Goal: Information Seeking & Learning: Learn about a topic

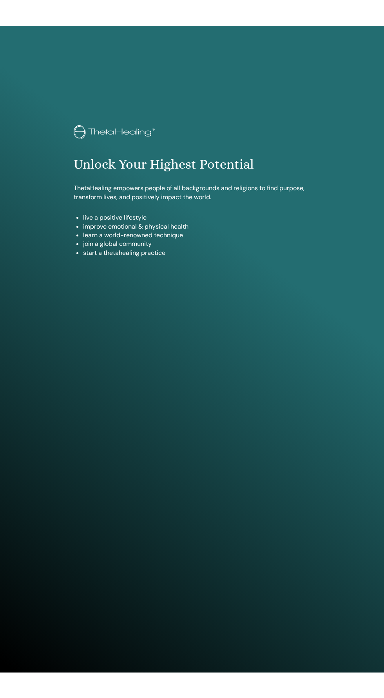
scroll to position [544, 0]
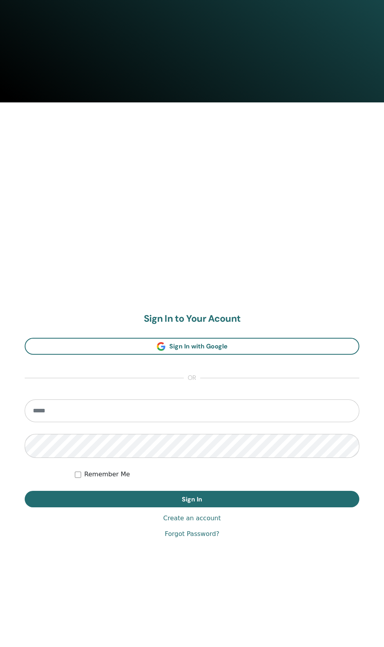
click at [282, 412] on input "email" at bounding box center [192, 410] width 335 height 23
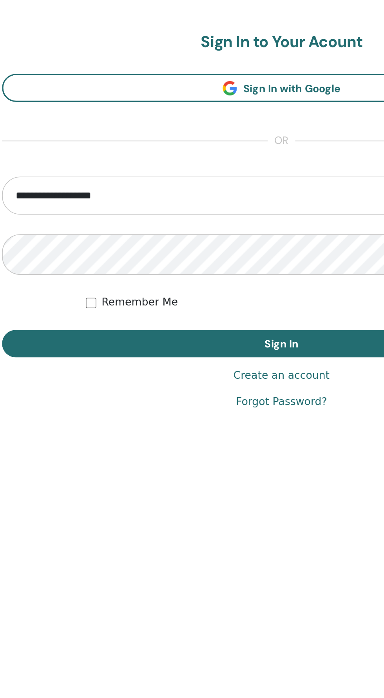
type input "**********"
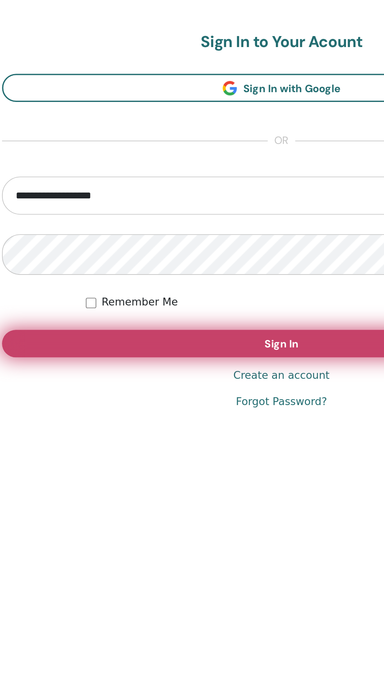
click at [224, 576] on button "Sign In" at bounding box center [192, 576] width 335 height 16
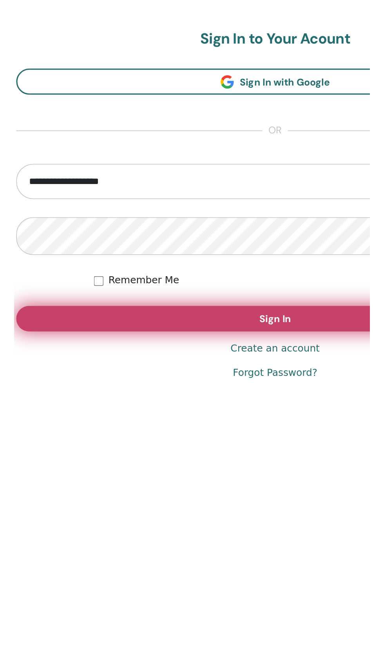
scroll to position [565, 0]
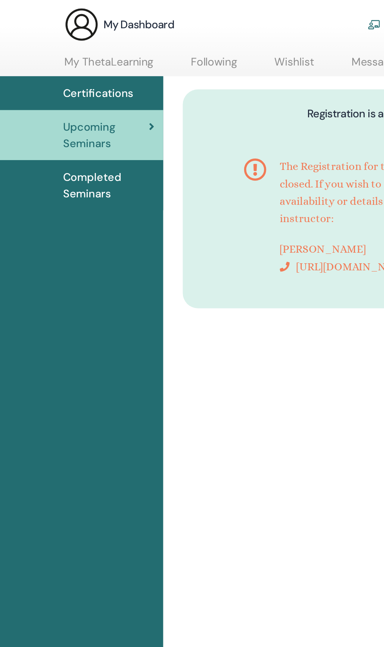
click at [96, 102] on span "Certifications" at bounding box center [70, 97] width 51 height 12
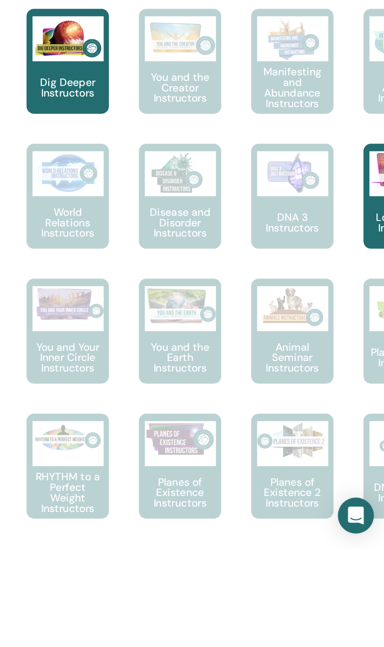
scroll to position [42, 0]
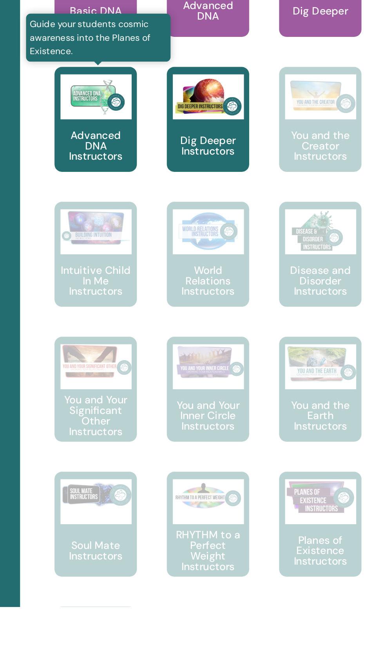
click at [147, 414] on p "Advanced DNA Instructors" at bounding box center [157, 405] width 43 height 16
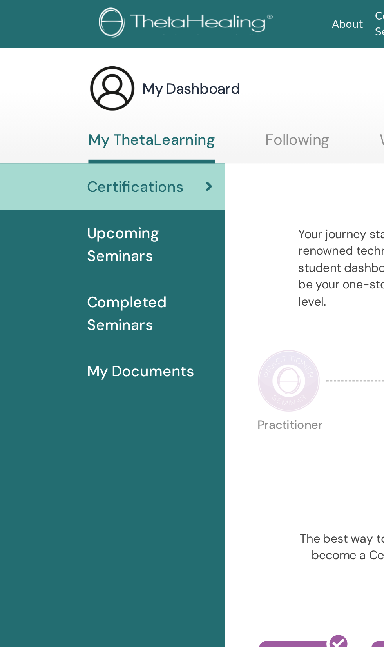
scroll to position [0, 0]
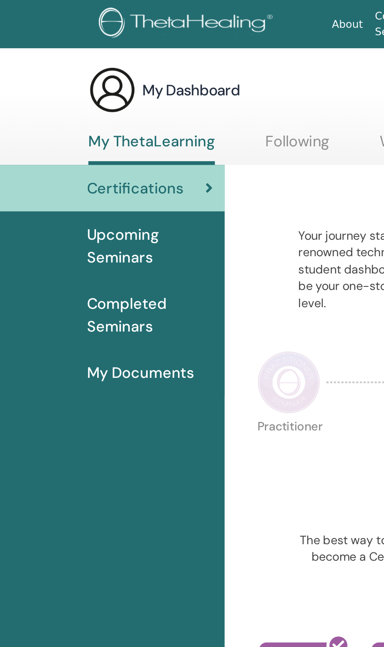
click at [55, 201] on span "My Documents" at bounding box center [73, 195] width 56 height 12
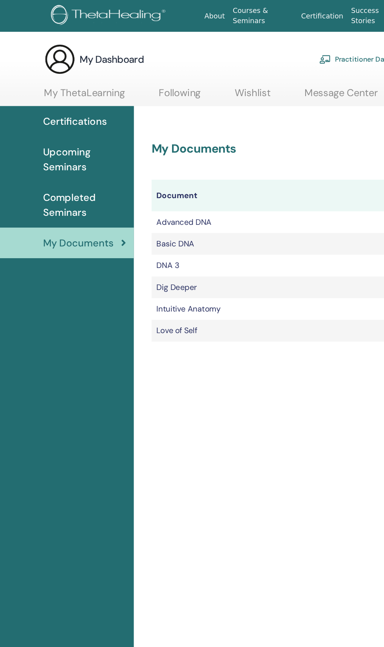
click at [52, 138] on span "Upcoming Seminars" at bounding box center [78, 127] width 66 height 24
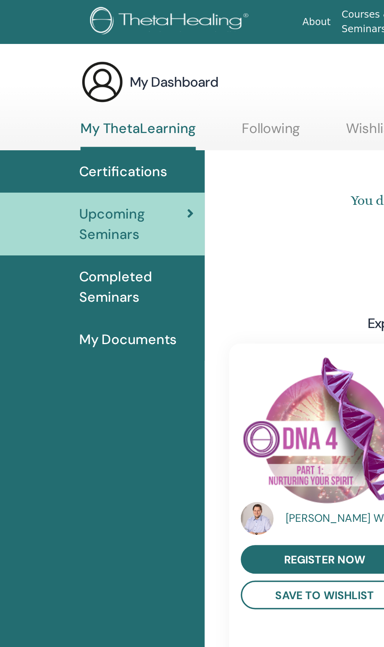
click at [53, 104] on span "Certifications" at bounding box center [70, 99] width 51 height 12
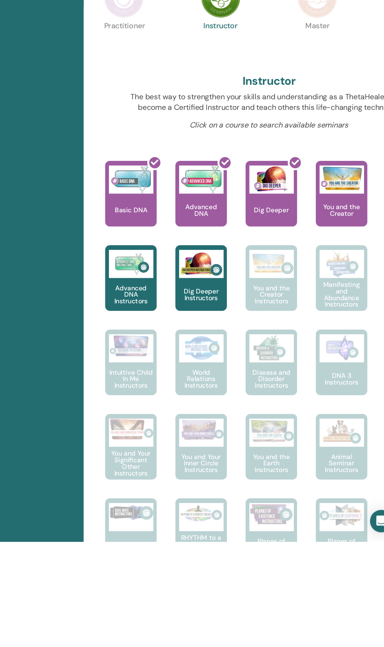
scroll to position [9, 0]
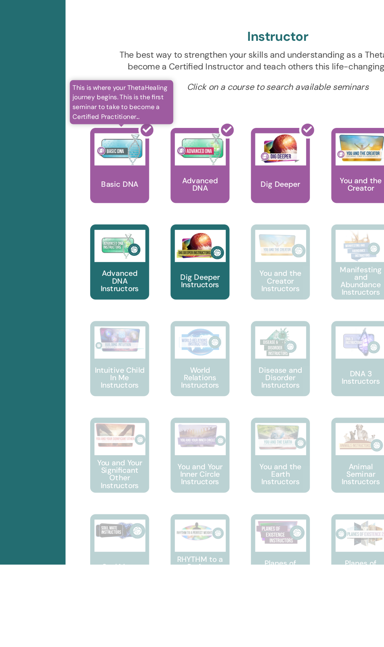
click at [154, 393] on div at bounding box center [161, 358] width 43 height 71
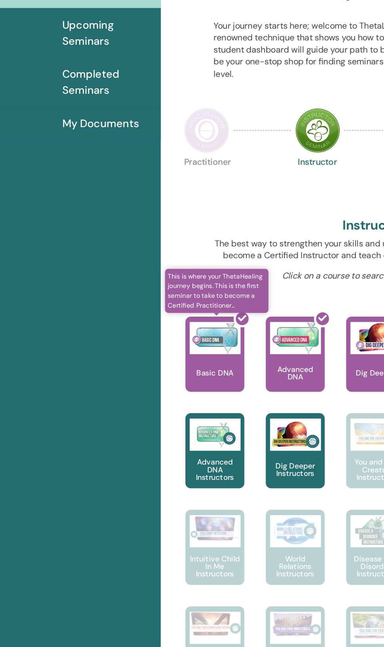
scroll to position [0, 0]
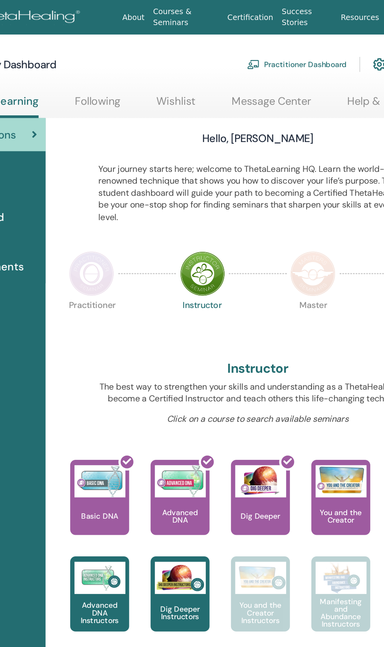
click at [208, 23] on link "Courses & Seminars" at bounding box center [220, 12] width 55 height 23
click at [221, 20] on link "Courses & Seminars" at bounding box center [220, 12] width 55 height 23
